Goal: Navigation & Orientation: Find specific page/section

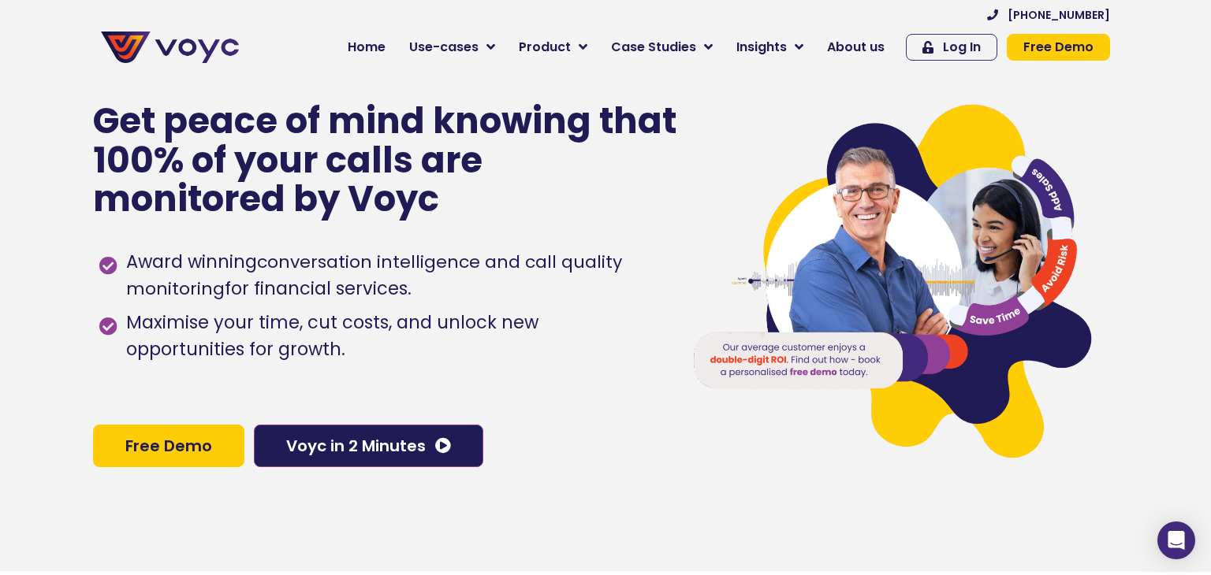
click at [675, 346] on div at bounding box center [893, 285] width 436 height 396
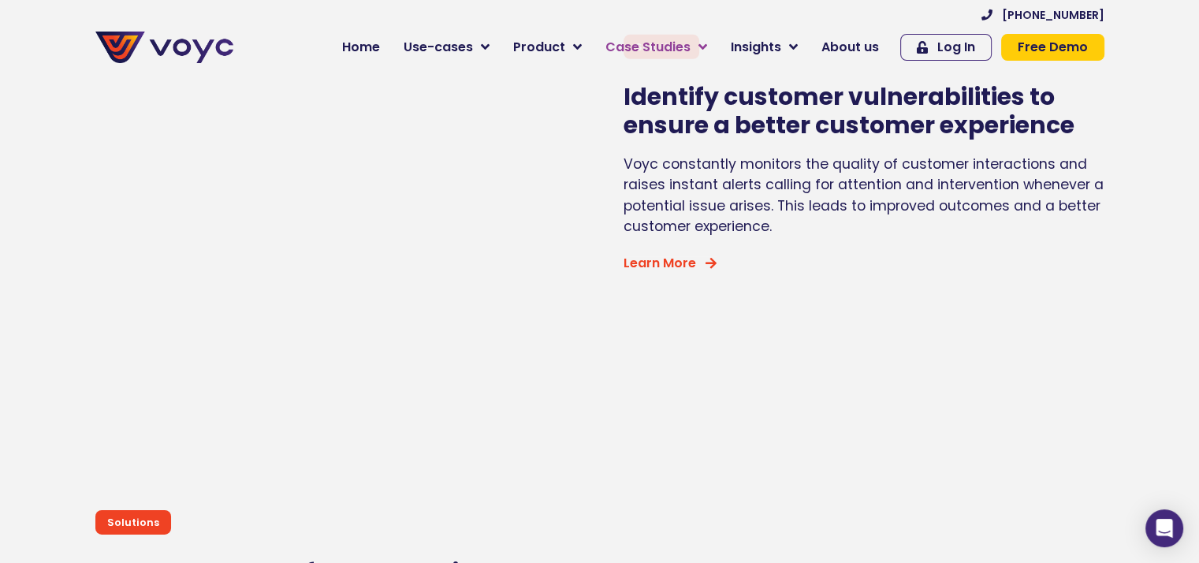
scroll to position [5045, 0]
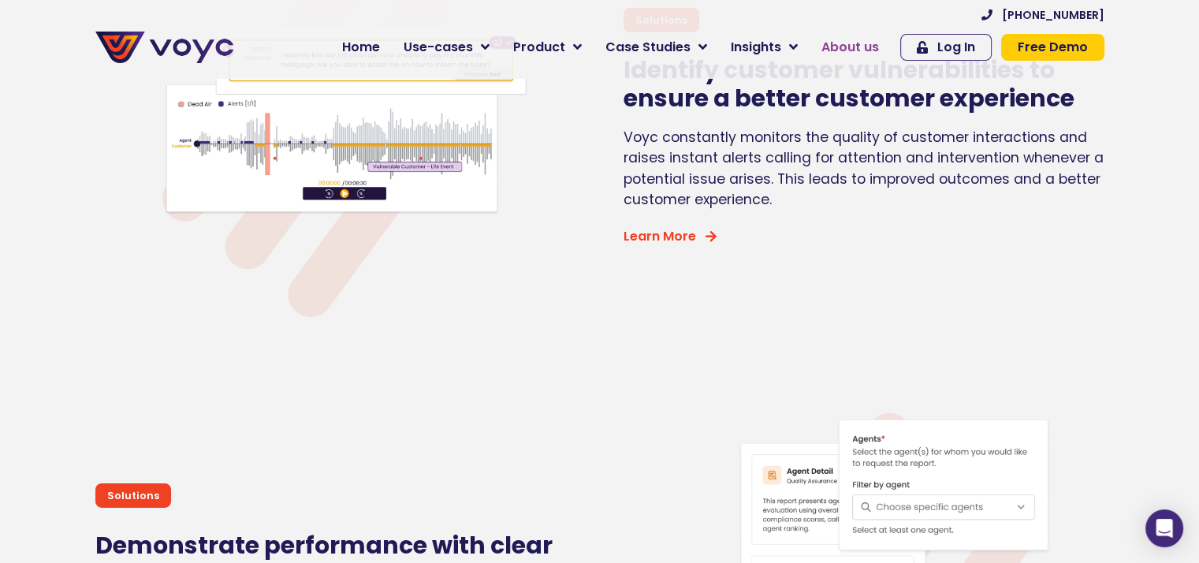
click at [864, 45] on span "About us" at bounding box center [850, 47] width 58 height 19
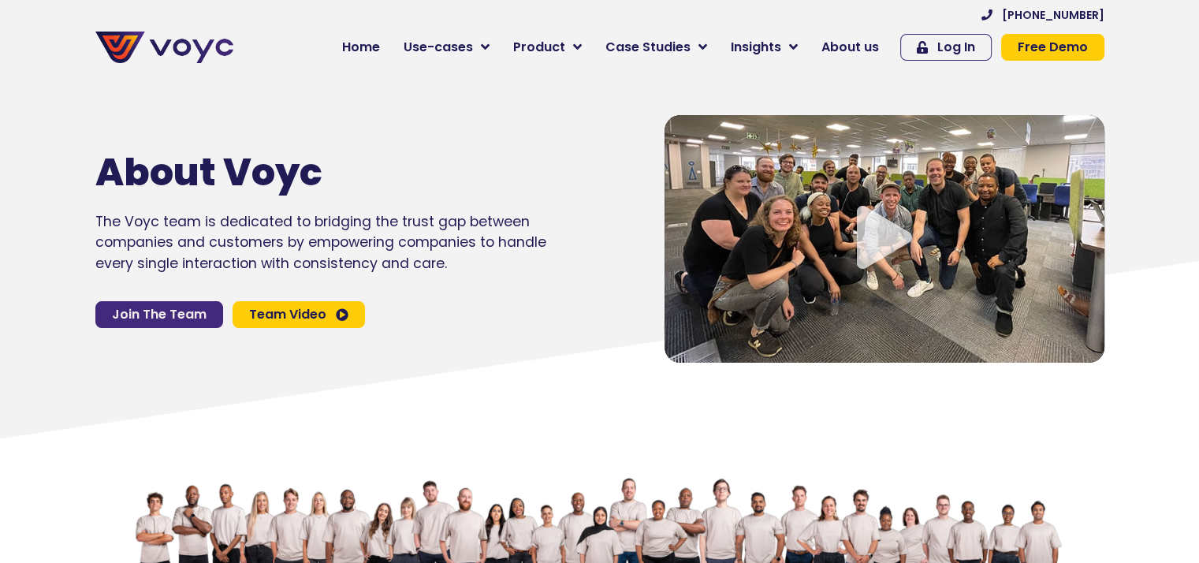
click at [179, 312] on span "Join The Team" at bounding box center [159, 314] width 95 height 13
click at [376, 51] on span "Home" at bounding box center [361, 47] width 38 height 19
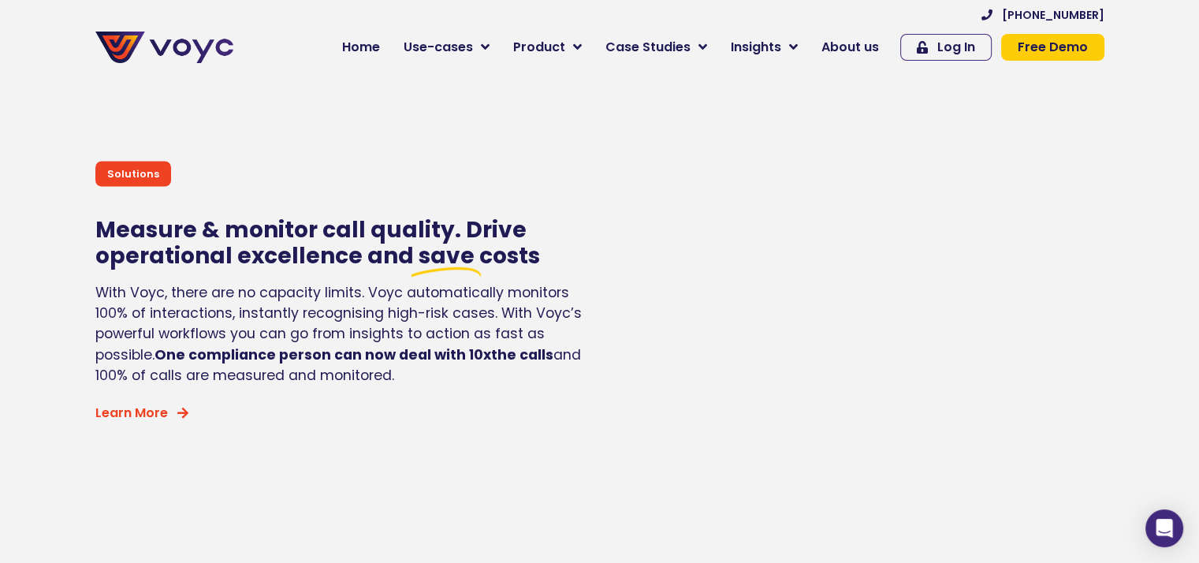
scroll to position [2995, 0]
